Goal: Entertainment & Leisure: Browse casually

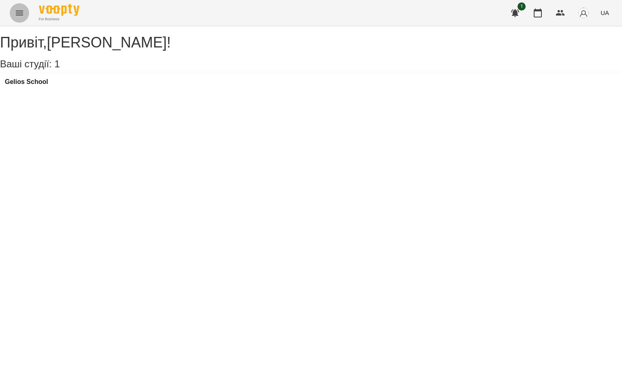
click at [21, 16] on icon "Menu" at bounding box center [20, 13] width 10 height 10
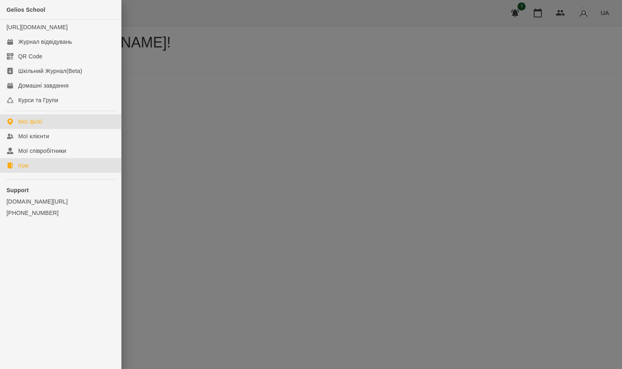
click at [39, 173] on link "Ігри" at bounding box center [60, 165] width 121 height 15
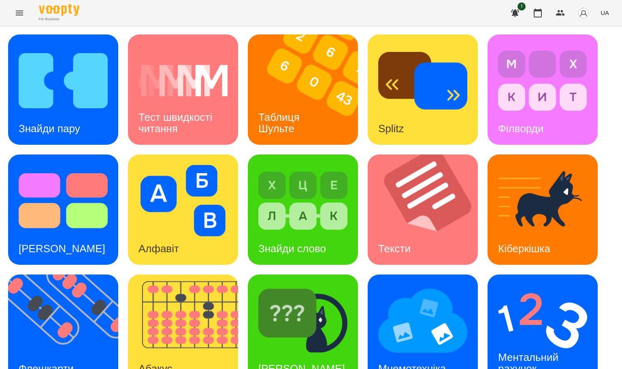
scroll to position [143, 0]
click at [49, 274] on img at bounding box center [68, 329] width 120 height 110
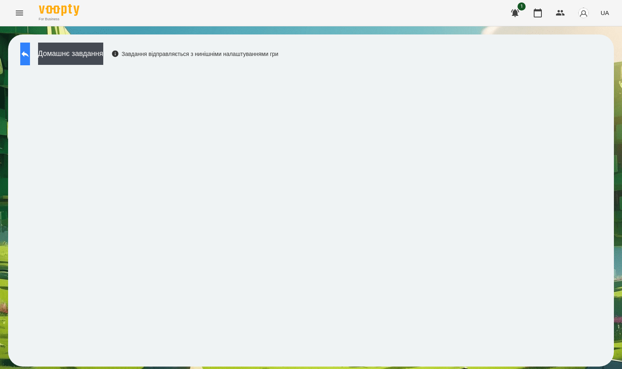
click at [30, 48] on button at bounding box center [25, 54] width 10 height 23
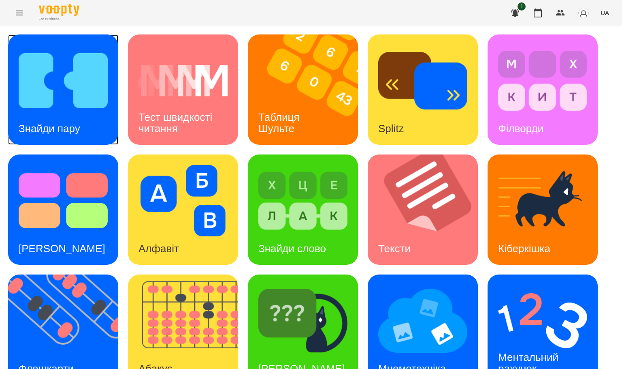
click at [41, 64] on img at bounding box center [63, 80] width 89 height 71
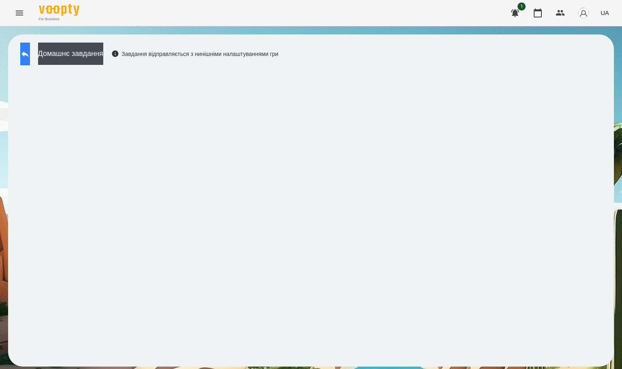
click at [30, 58] on button at bounding box center [25, 54] width 10 height 23
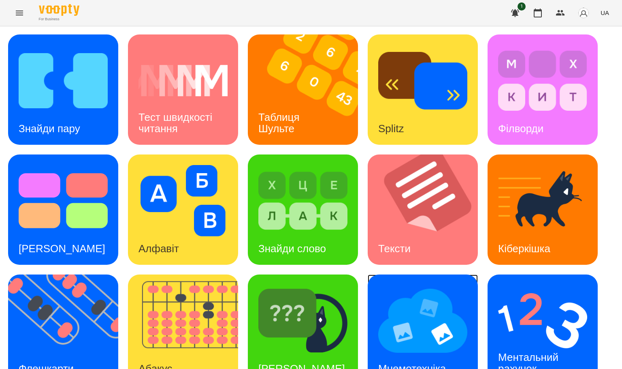
click at [397, 324] on img at bounding box center [422, 320] width 89 height 71
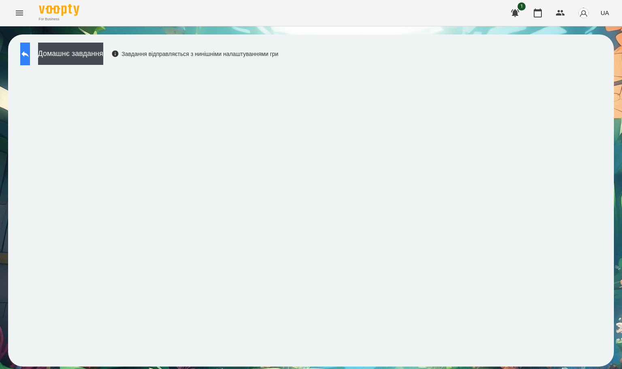
click at [28, 57] on icon at bounding box center [25, 54] width 10 height 10
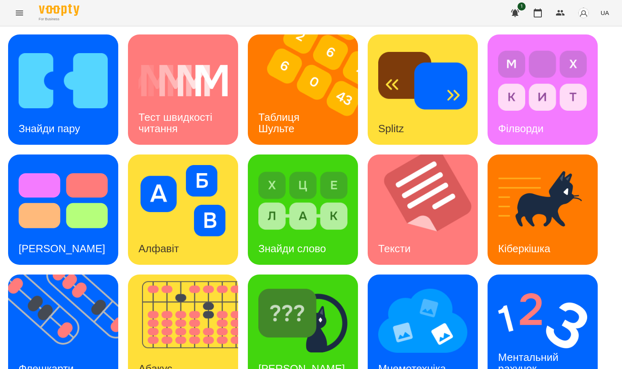
scroll to position [143, 0]
click at [293, 353] on div "[PERSON_NAME]" at bounding box center [302, 369] width 108 height 32
